Goal: Transaction & Acquisition: Obtain resource

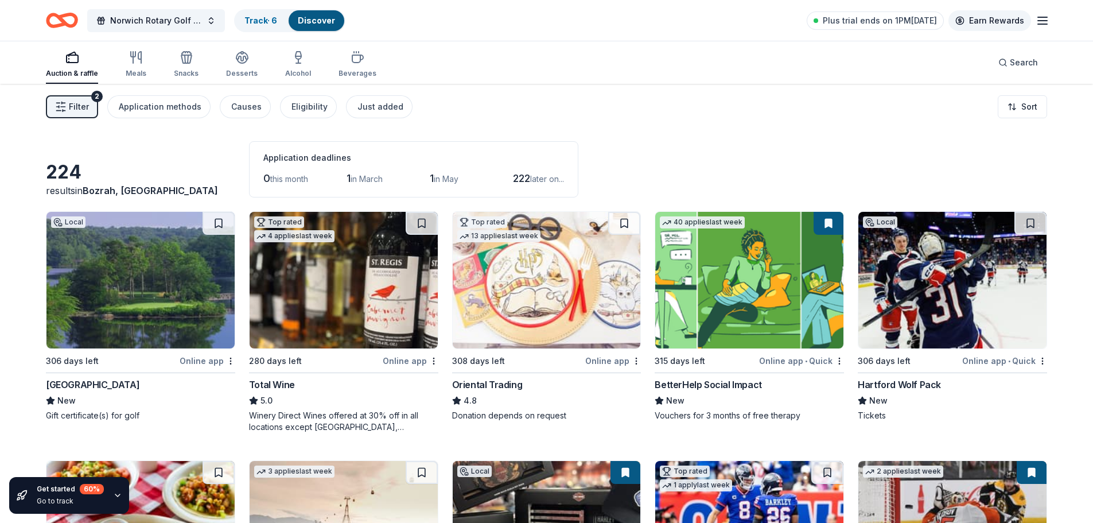
drag, startPoint x: 1036, startPoint y: 22, endPoint x: 1002, endPoint y: 22, distance: 34.4
click at [1036, 22] on icon "button" at bounding box center [1042, 21] width 14 height 14
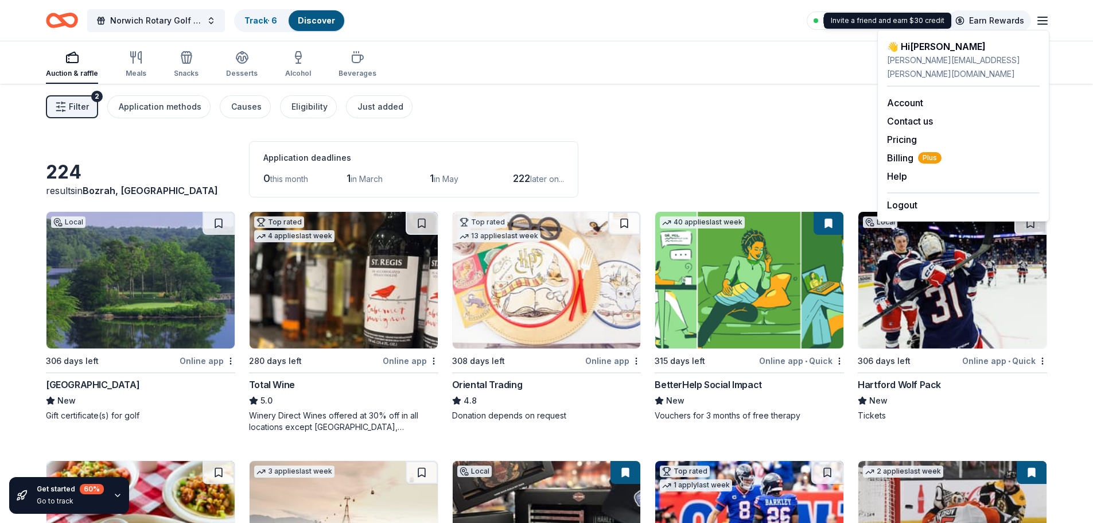
click at [988, 22] on link "Earn Rewards" at bounding box center [989, 20] width 83 height 21
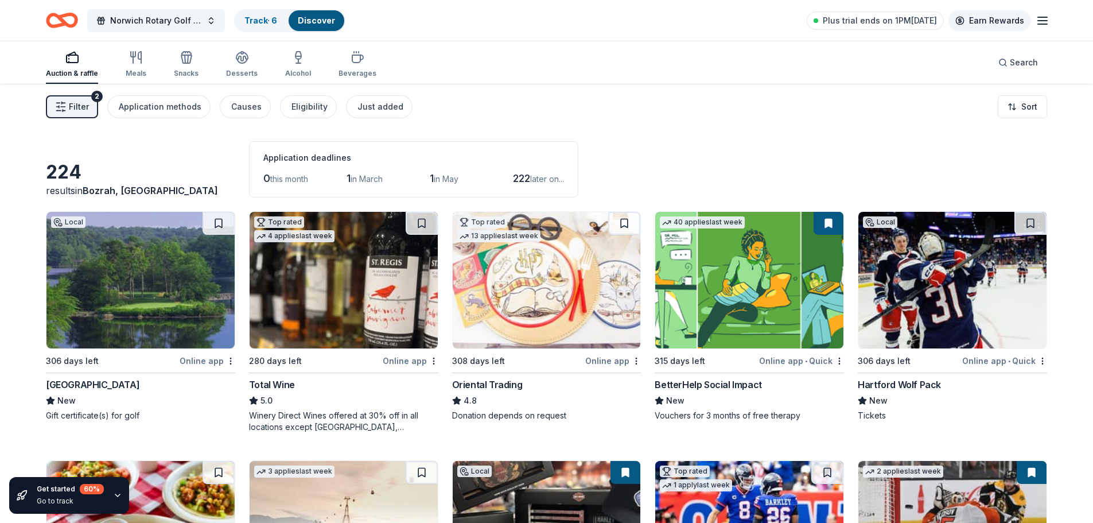
click at [988, 22] on link "Earn Rewards" at bounding box center [989, 20] width 83 height 21
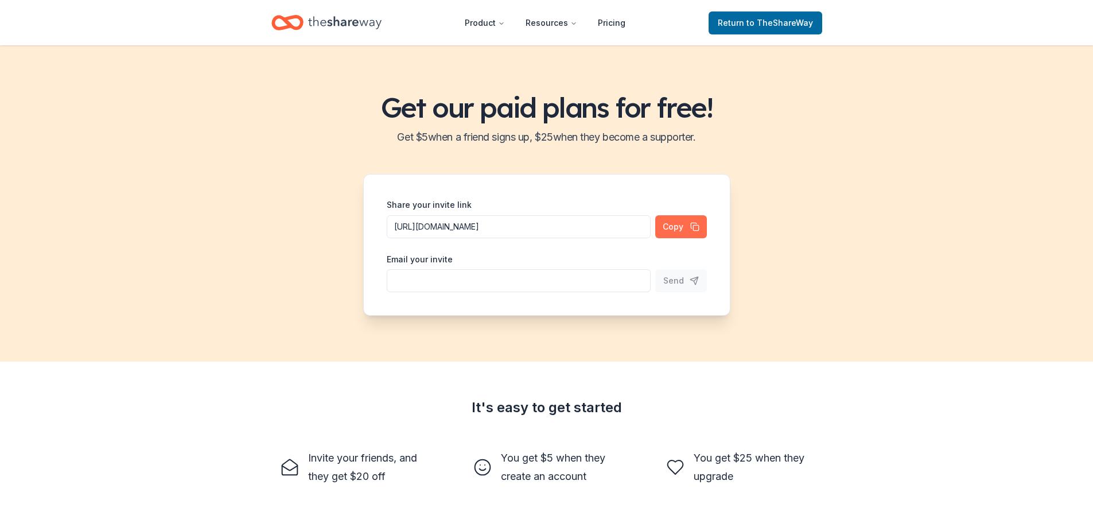
click at [685, 219] on button "Copy" at bounding box center [681, 226] width 52 height 23
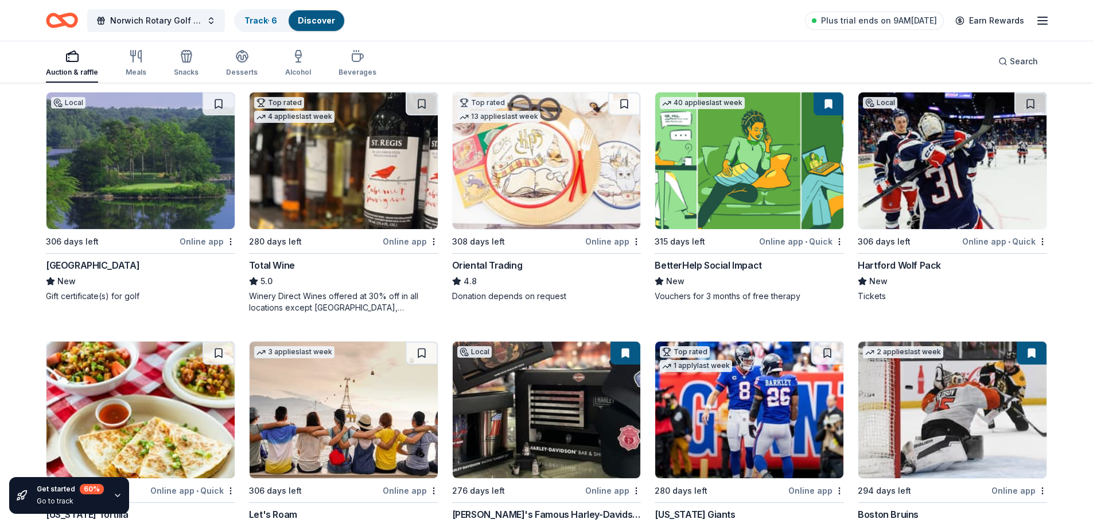
scroll to position [115, 0]
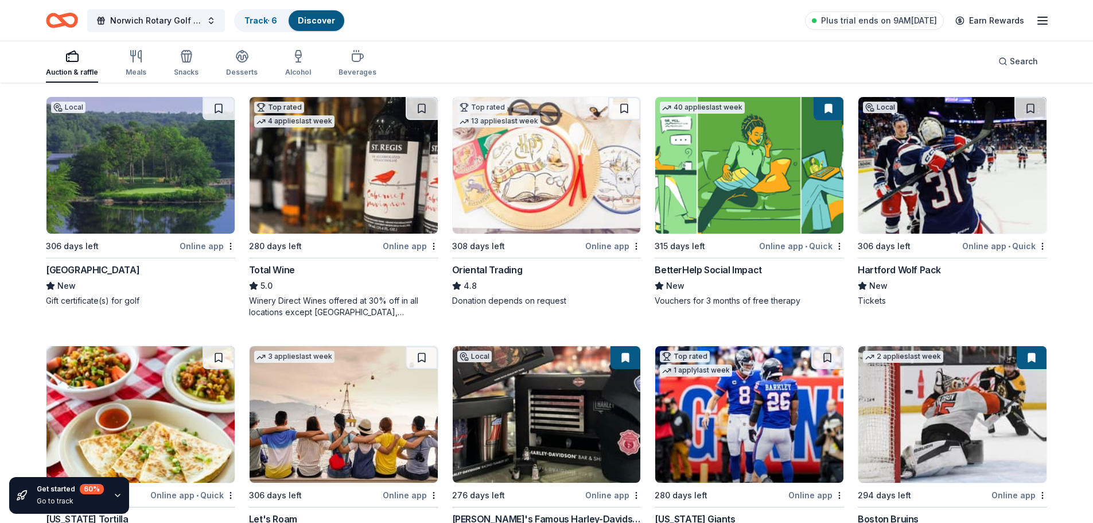
click at [116, 497] on icon "button" at bounding box center [117, 494] width 9 height 9
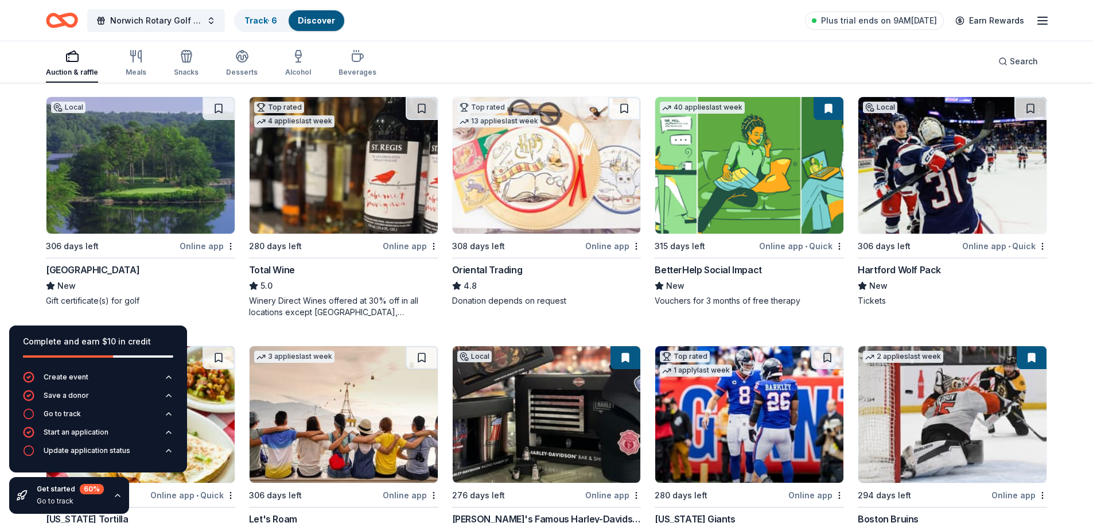
click at [120, 498] on icon "button" at bounding box center [117, 494] width 9 height 9
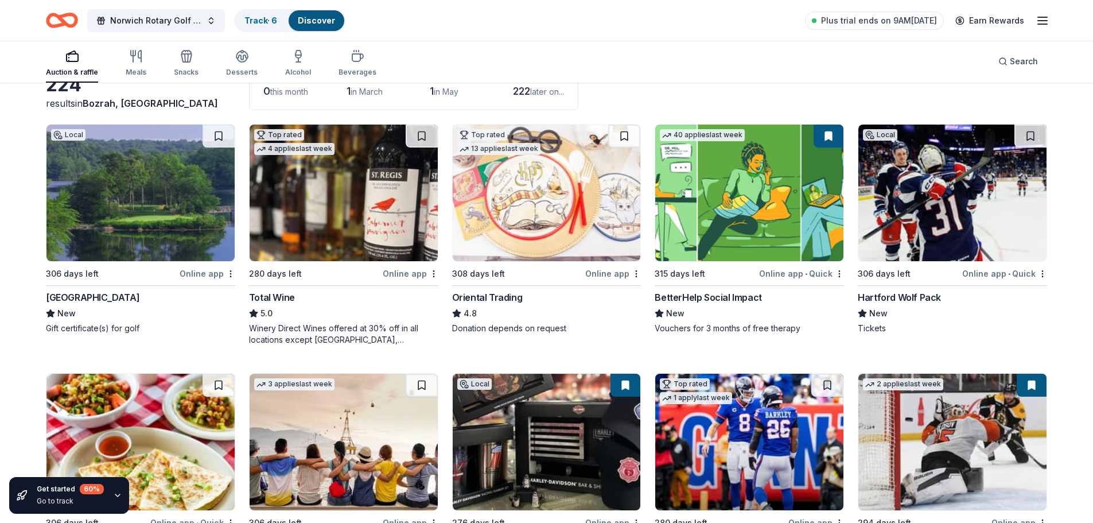
scroll to position [75, 0]
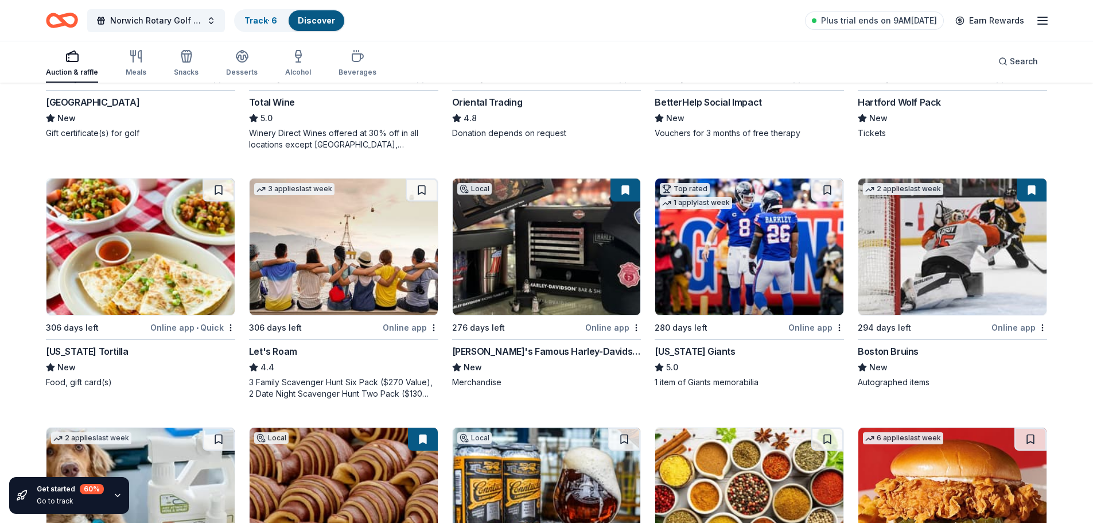
scroll to position [247, 0]
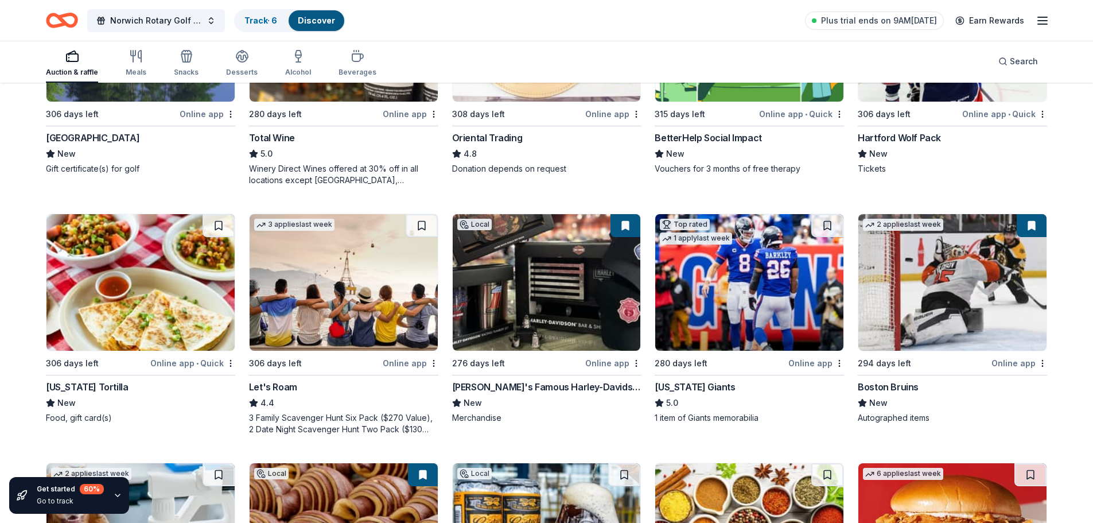
click at [888, 389] on div "Boston Bruins" at bounding box center [888, 387] width 61 height 14
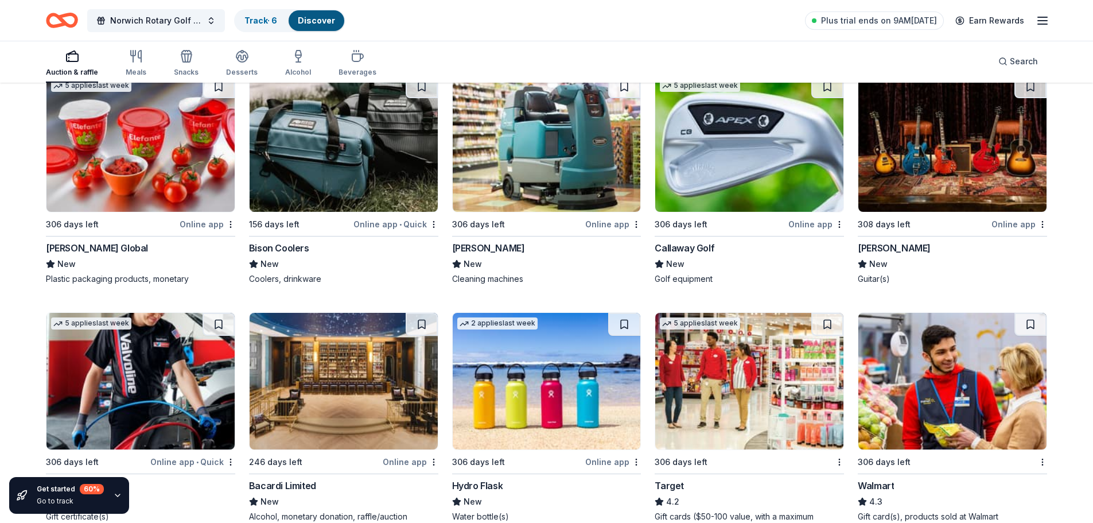
scroll to position [6792, 0]
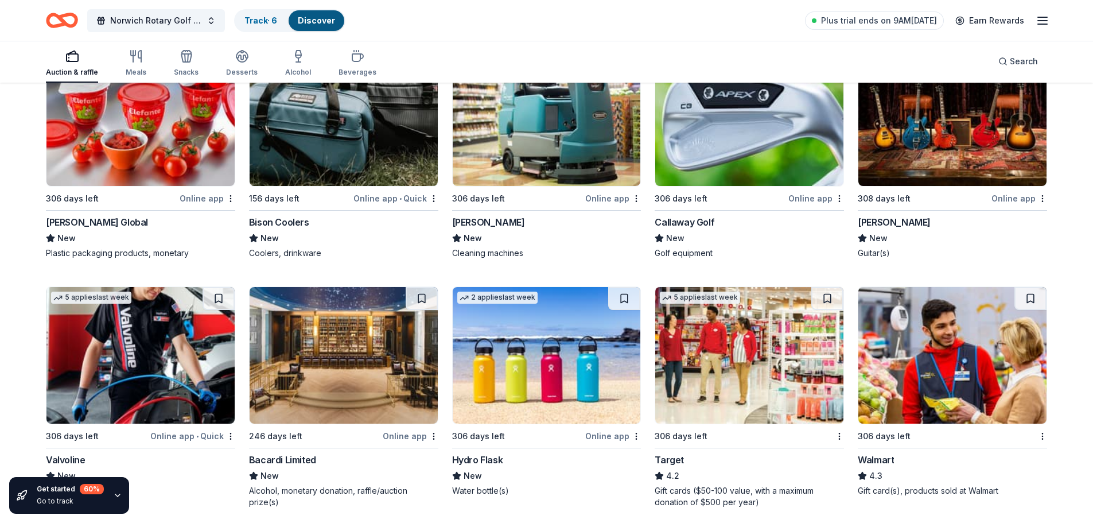
click at [702, 222] on div "Callaway Golf" at bounding box center [685, 222] width 60 height 14
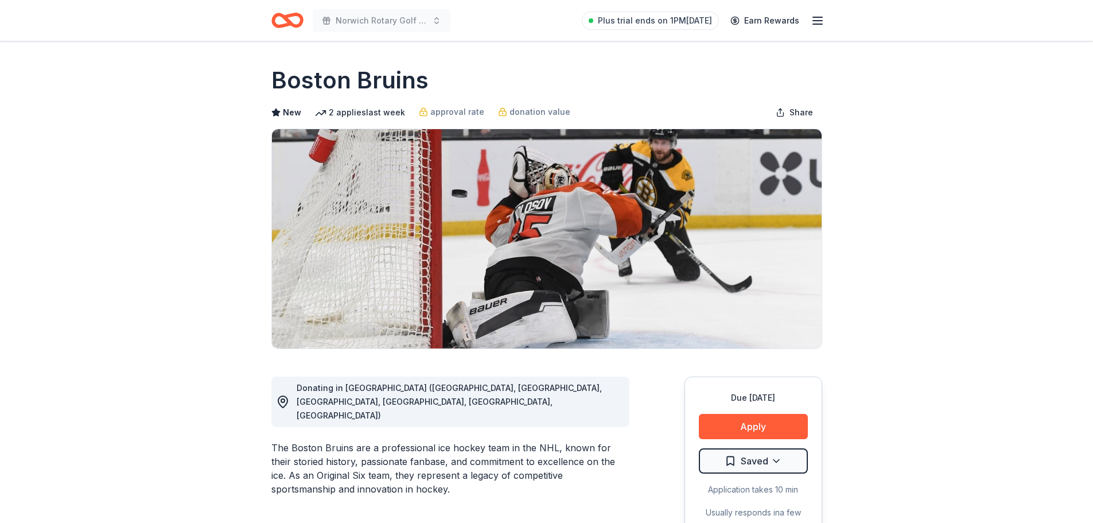
click at [747, 419] on button "Apply" at bounding box center [753, 426] width 109 height 25
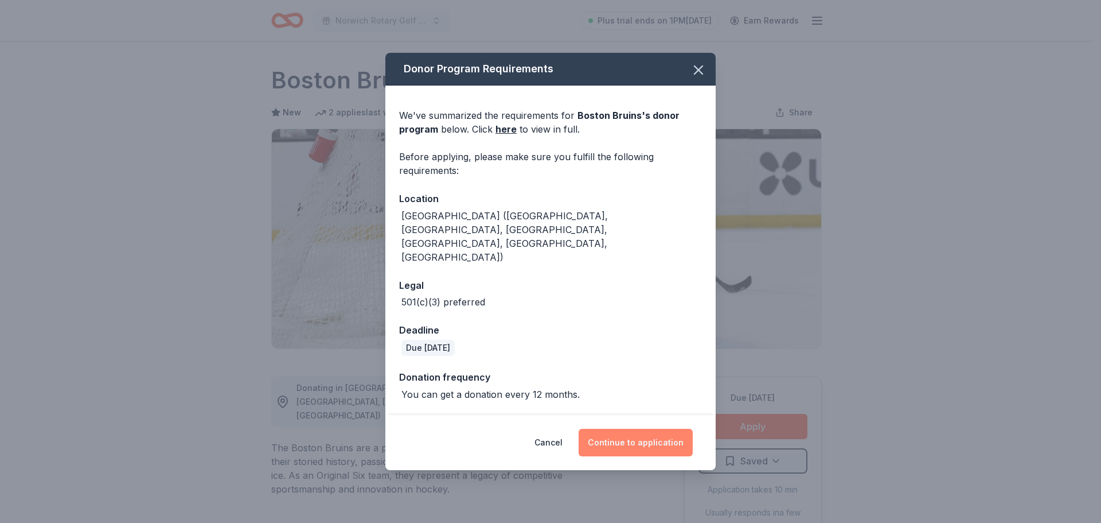
click at [656, 429] on button "Continue to application" at bounding box center [636, 443] width 114 height 28
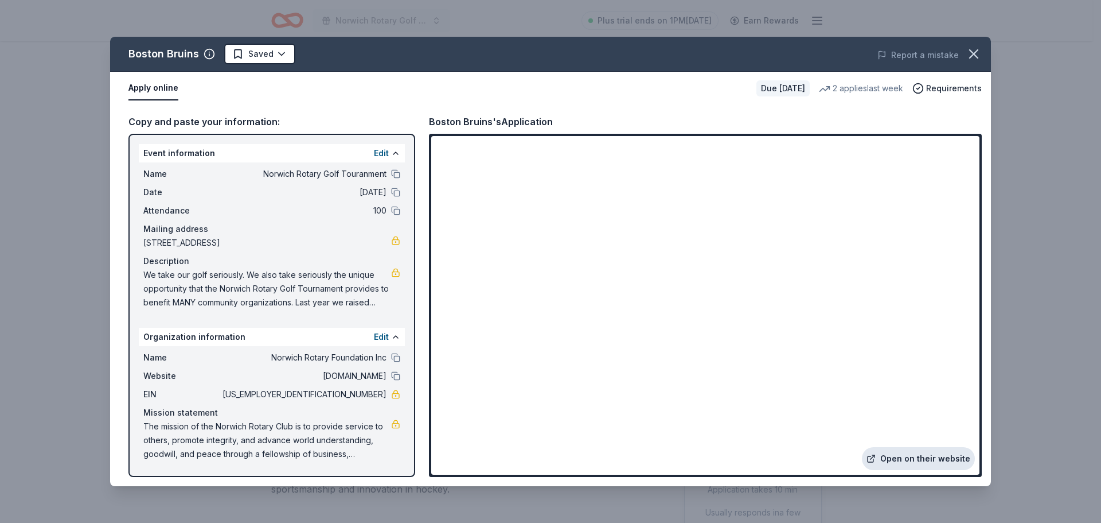
click at [924, 462] on link "Open on their website" at bounding box center [918, 458] width 113 height 23
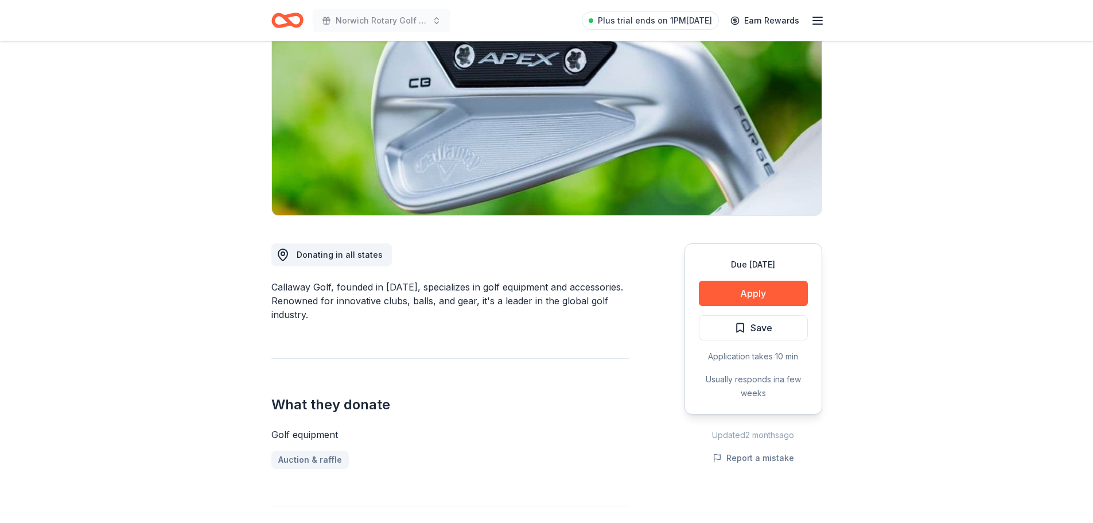
scroll to position [115, 0]
